Goal: Information Seeking & Learning: Find specific fact

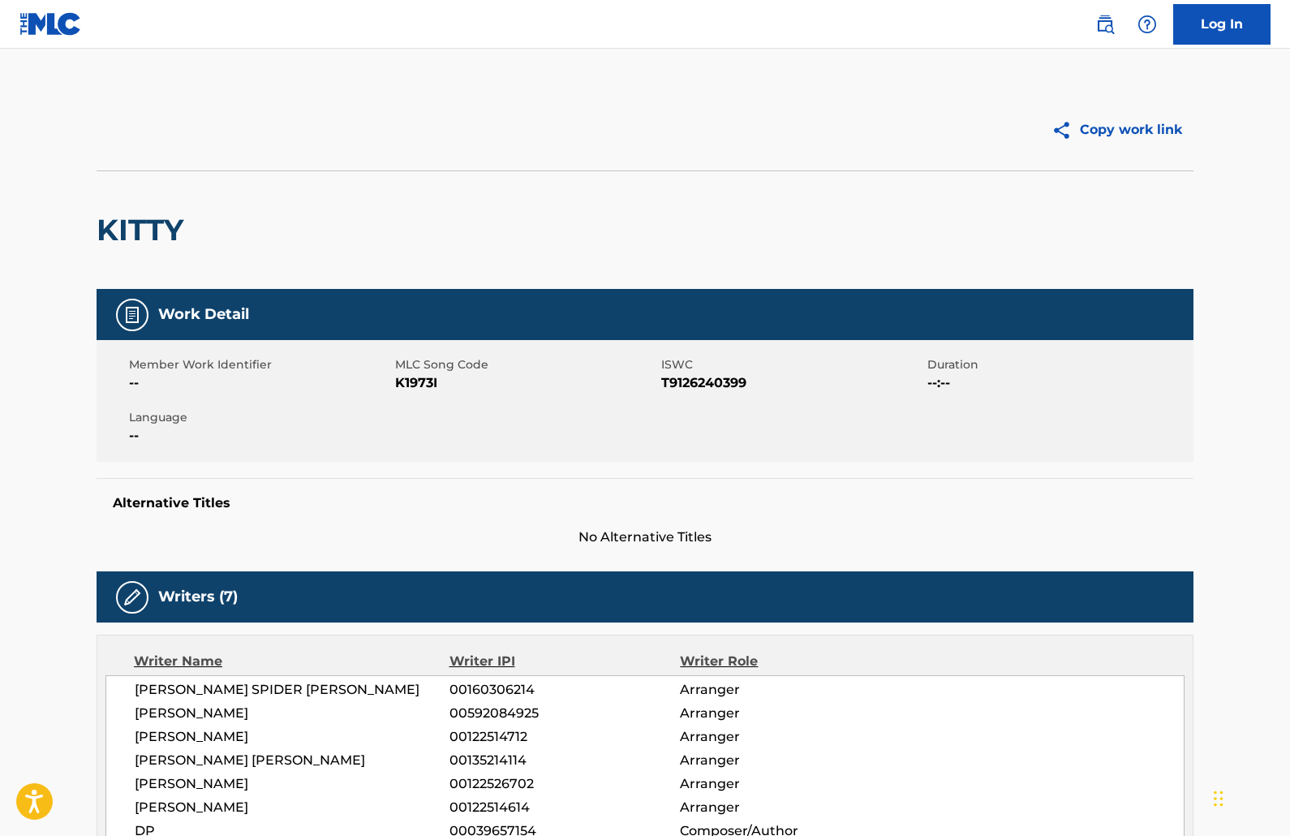
click at [1088, 28] on div "Log In" at bounding box center [1175, 24] width 192 height 41
click at [1094, 24] on link at bounding box center [1105, 24] width 32 height 32
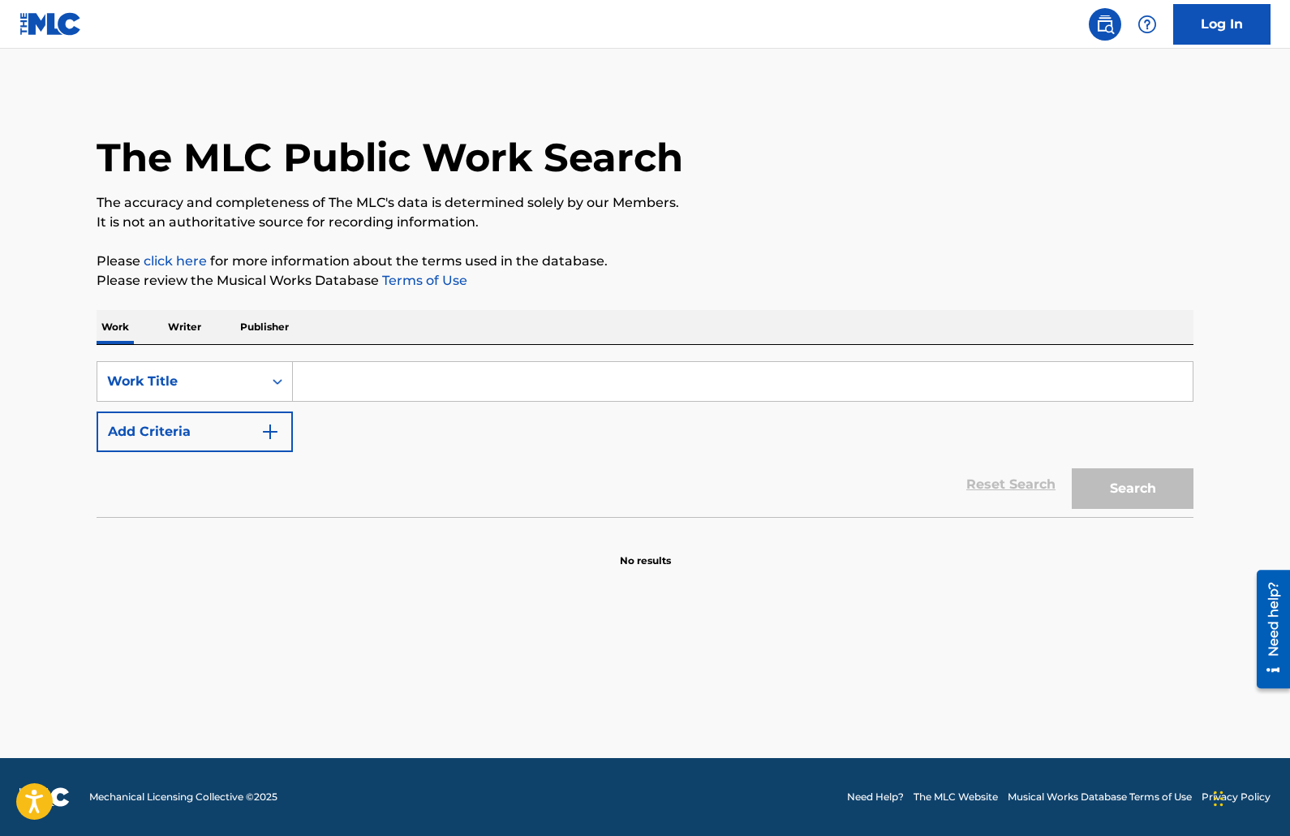
click at [327, 371] on input "Search Form" at bounding box center [743, 381] width 900 height 39
paste input "Puttin' On The Ritz"
type input "Puttin' On The Ritz"
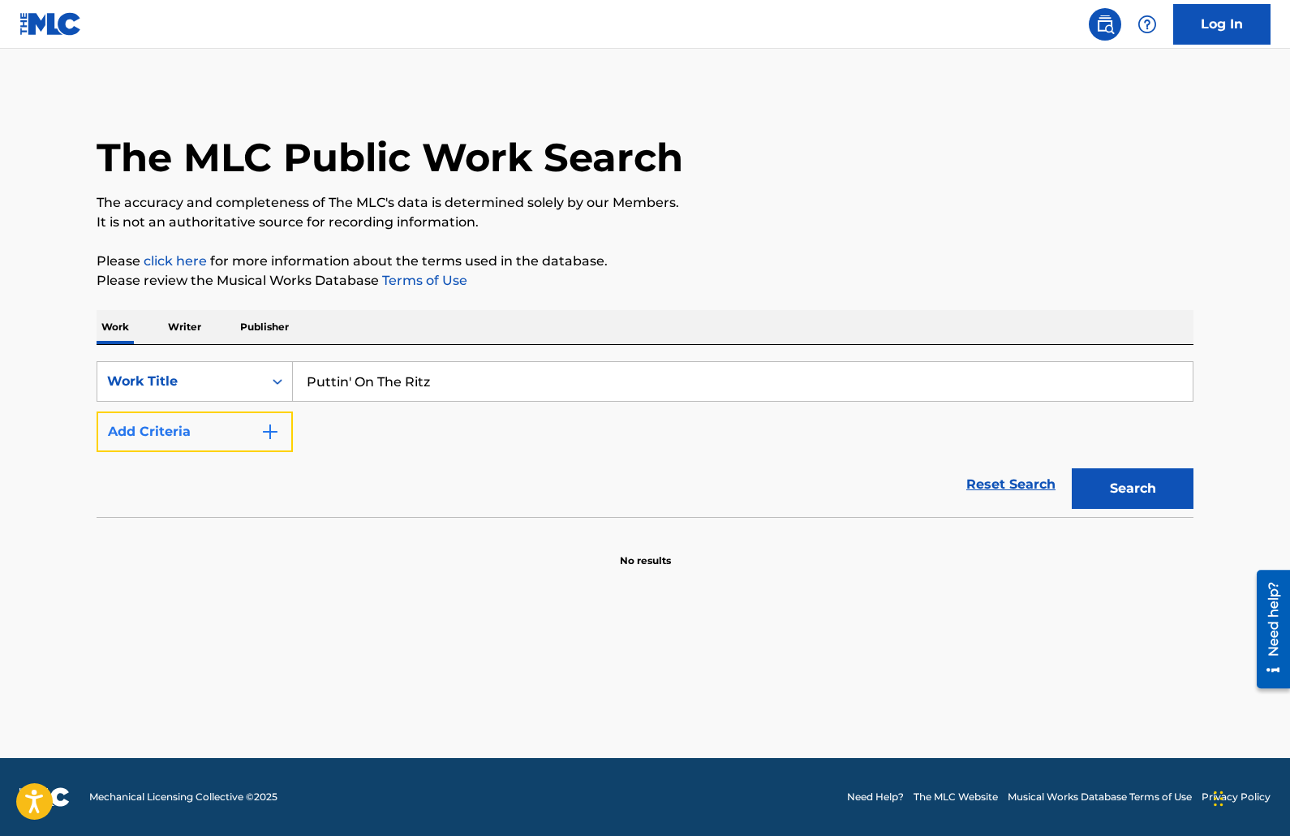
click at [266, 450] on button "Add Criteria" at bounding box center [195, 431] width 196 height 41
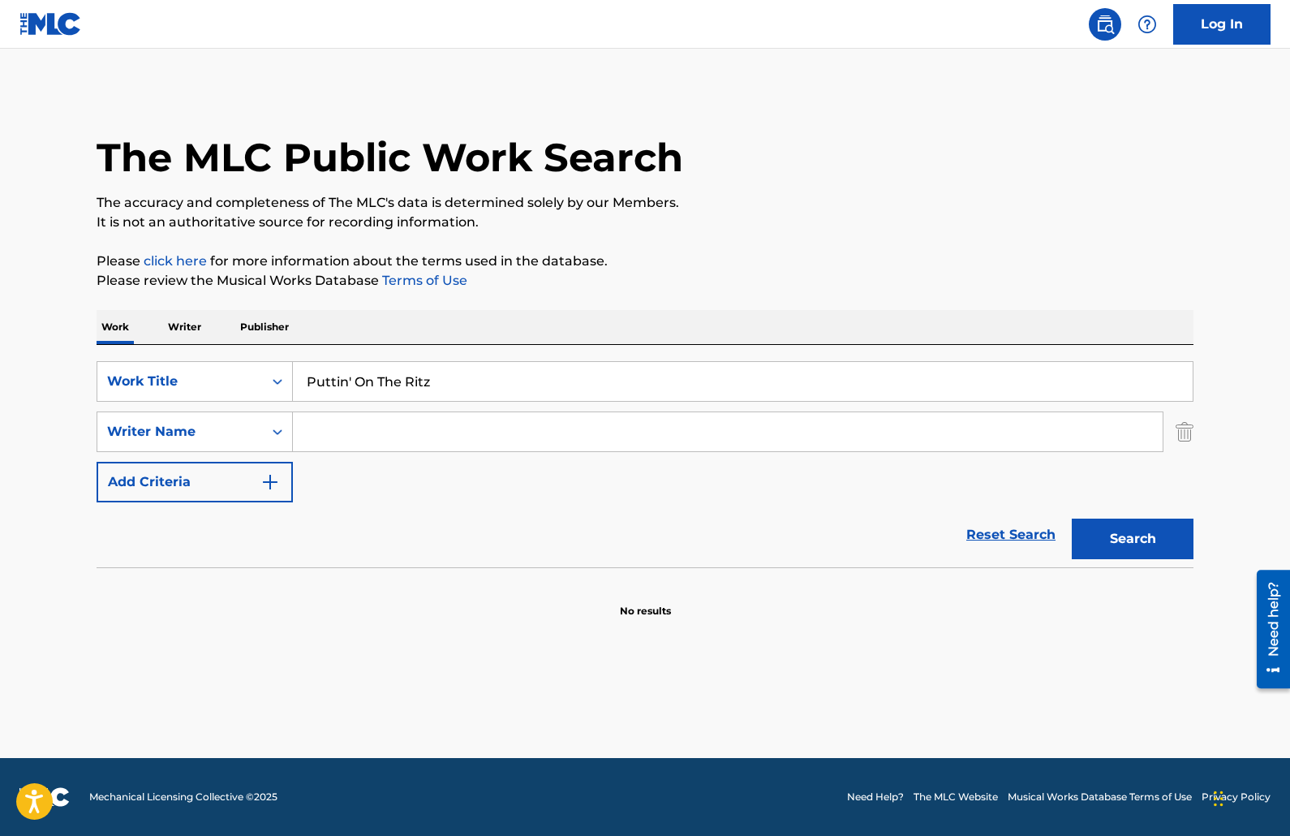
click at [350, 437] on input "Search Form" at bounding box center [728, 431] width 870 height 39
type input "ockerse"
click at [1072, 519] on button "Search" at bounding box center [1133, 539] width 122 height 41
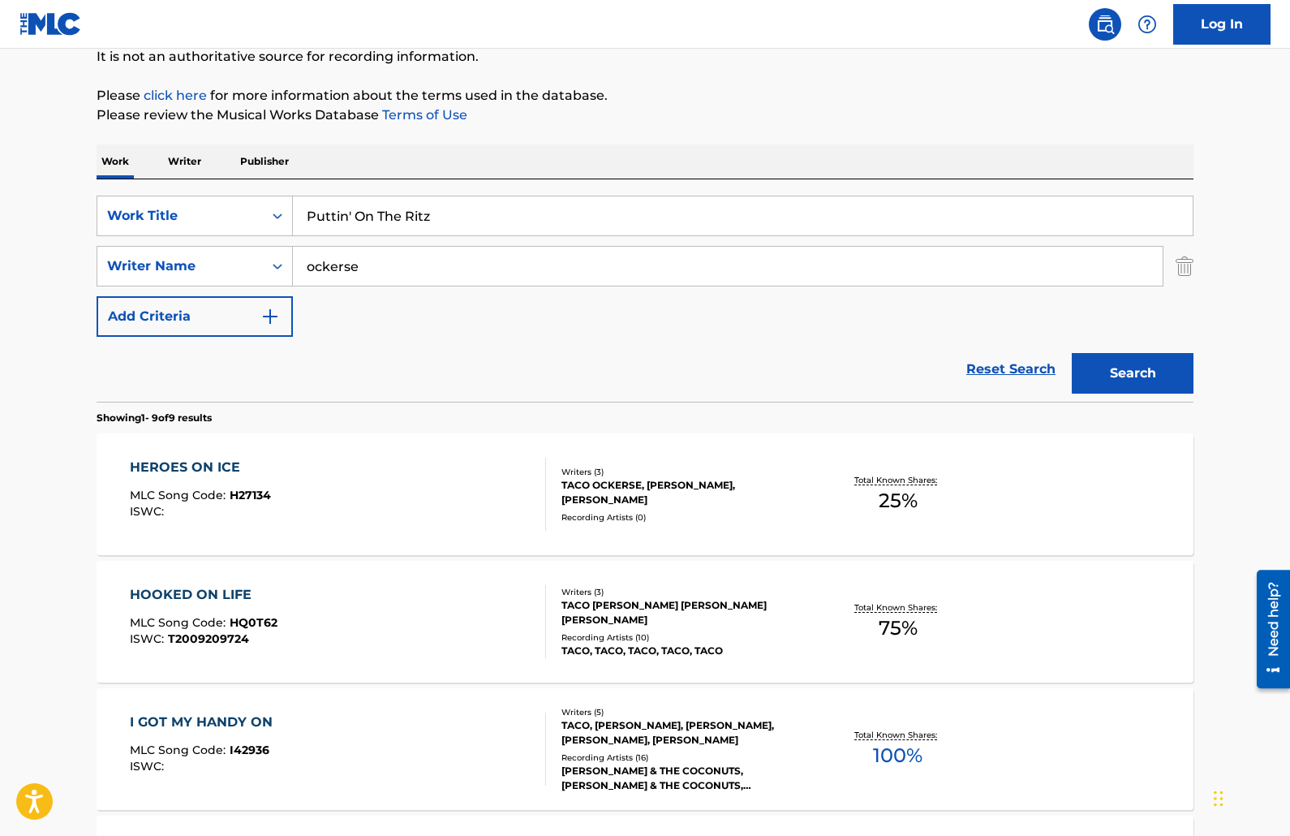
scroll to position [162, 0]
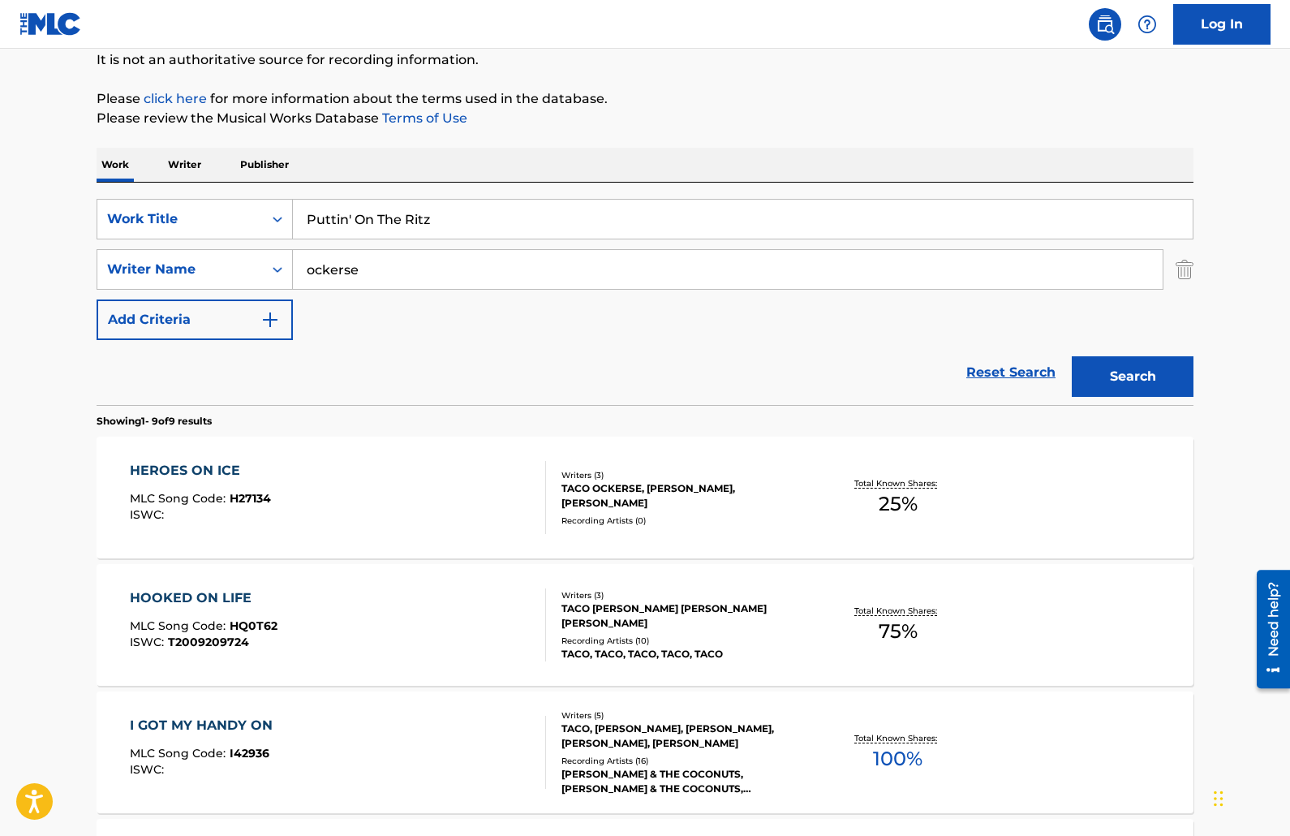
click at [501, 223] on input "Puttin' On The Ritz" at bounding box center [743, 219] width 900 height 39
click at [344, 222] on input "Puttin' On The Ritz" at bounding box center [743, 219] width 900 height 39
type input "Puttin On The Ritz"
click at [1072, 356] on button "Search" at bounding box center [1133, 376] width 122 height 41
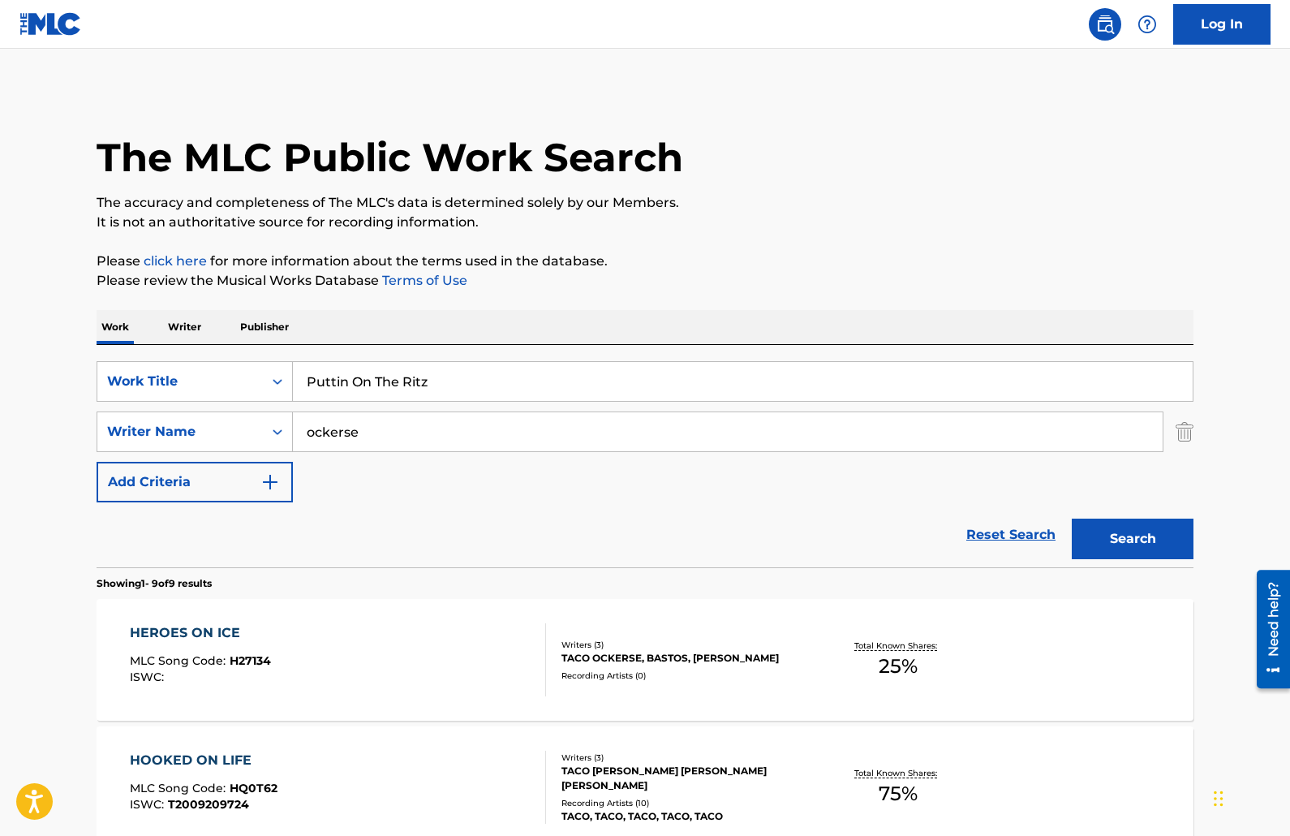
click at [452, 361] on div "Puttin On The Ritz" at bounding box center [743, 381] width 901 height 41
click at [456, 373] on input "Puttin On The Ritz" at bounding box center [743, 381] width 900 height 39
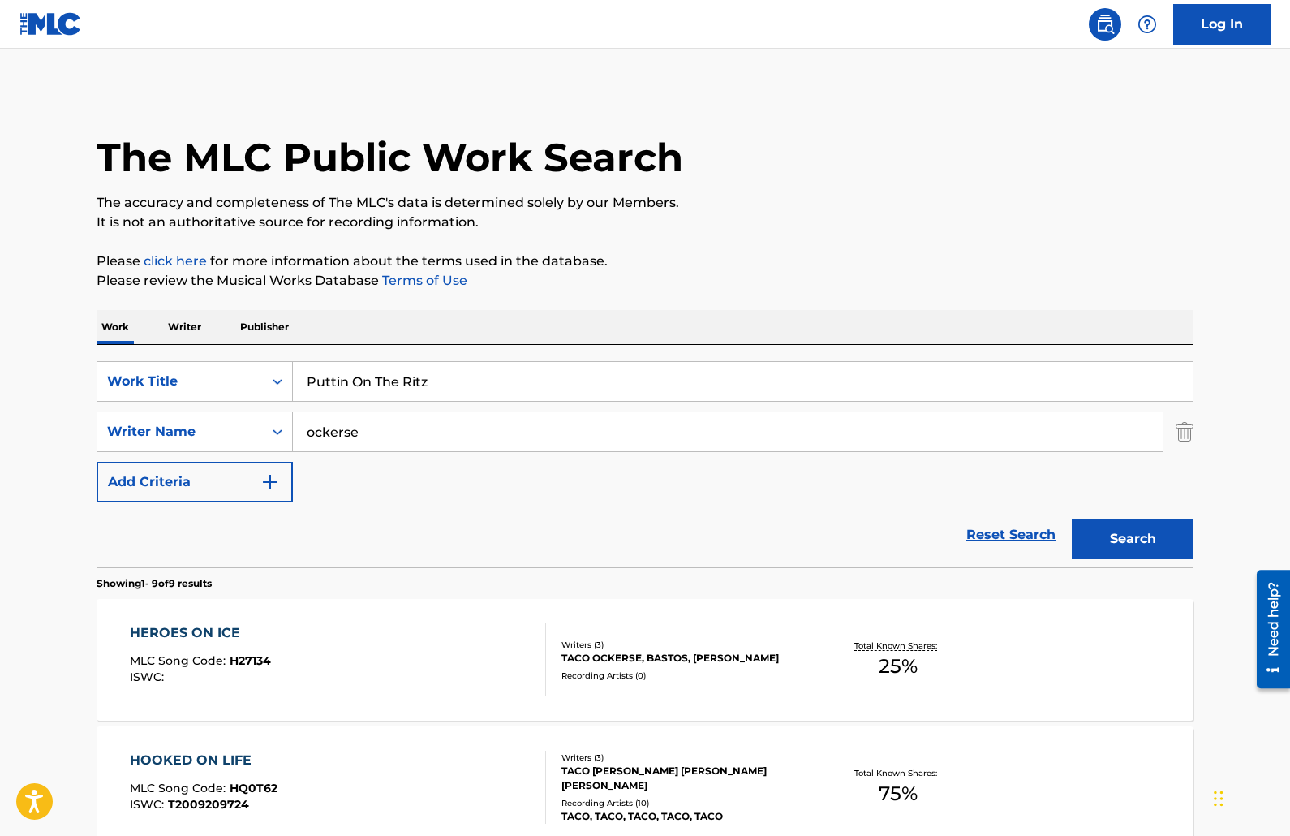
click at [456, 373] on input "Puttin On The Ritz" at bounding box center [743, 381] width 900 height 39
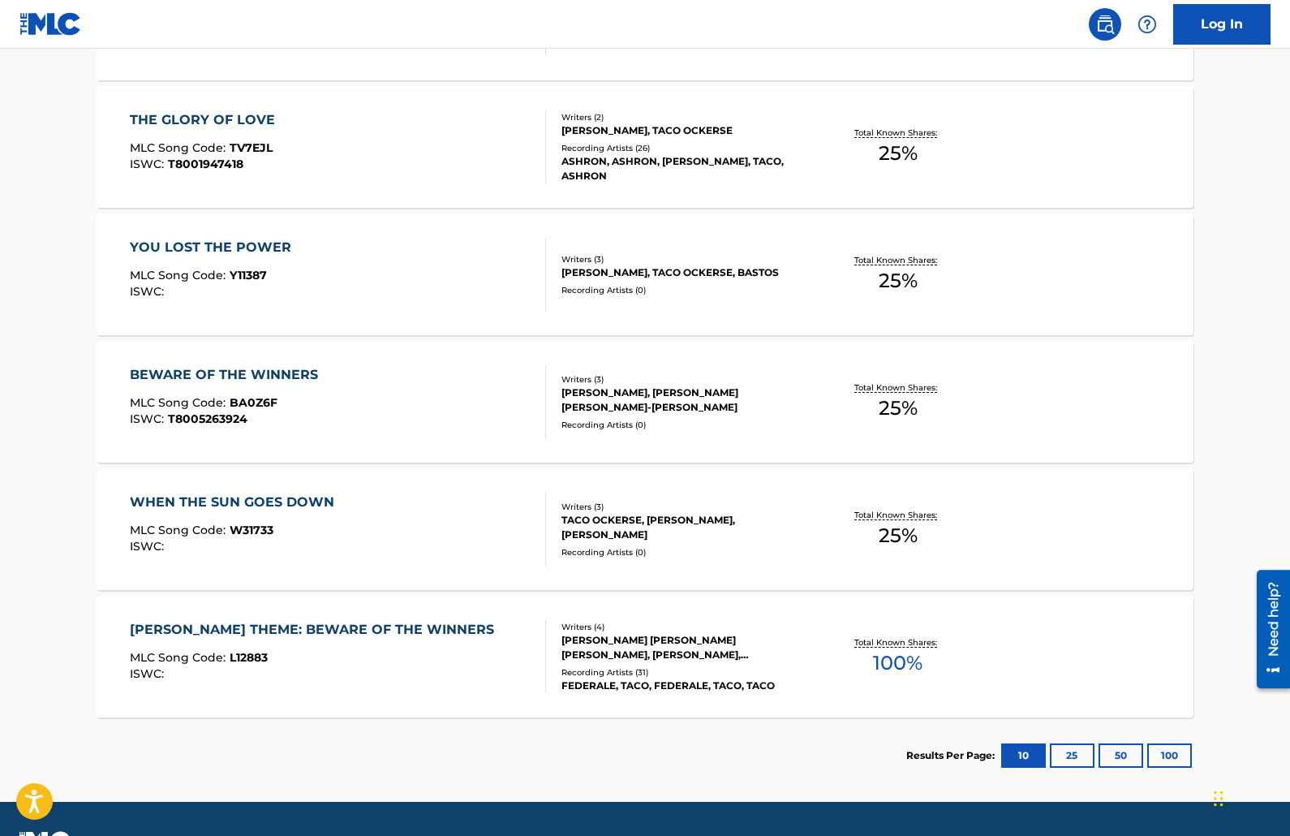
scroll to position [1066, 0]
